Goal: Navigation & Orientation: Find specific page/section

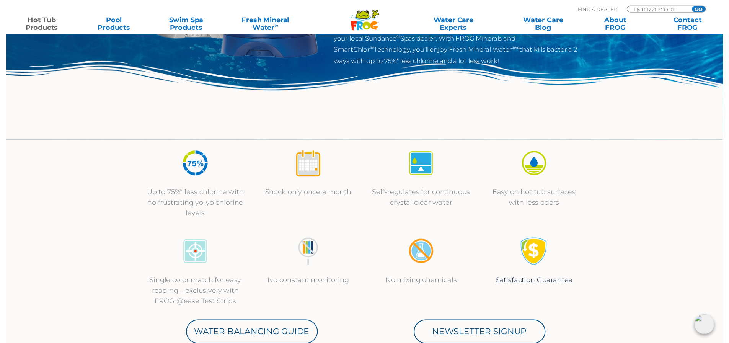
scroll to position [115, 0]
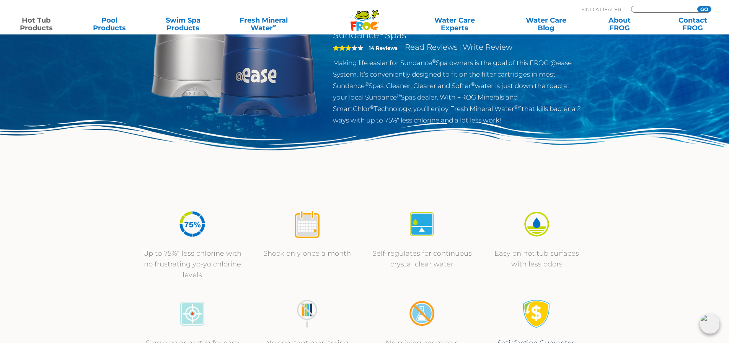
click at [659, 10] on input "Zip Code Form" at bounding box center [663, 9] width 52 height 7
type input "43064"
click at [706, 5] on div "Find A Dealer 43064 GO" at bounding box center [646, 10] width 130 height 13
click at [708, 7] on input "GO" at bounding box center [704, 9] width 14 height 6
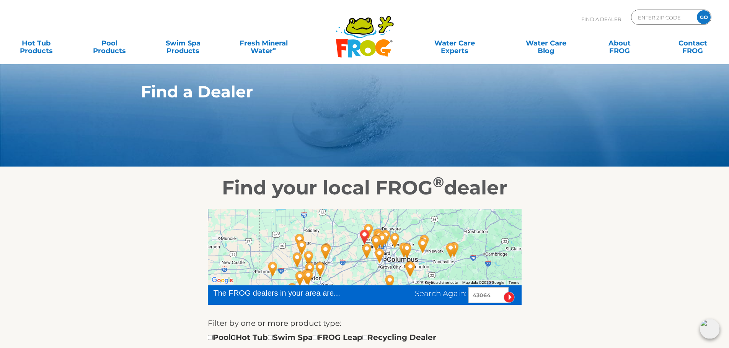
click at [236, 338] on input "checkbox" at bounding box center [233, 337] width 5 height 5
checkbox input "true"
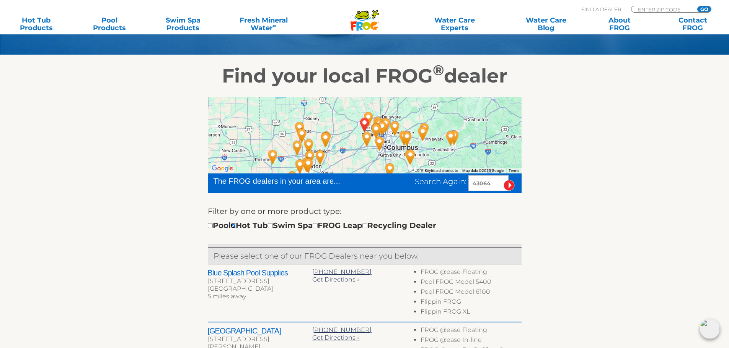
scroll to position [115, 0]
